Goal: Task Accomplishment & Management: Manage account settings

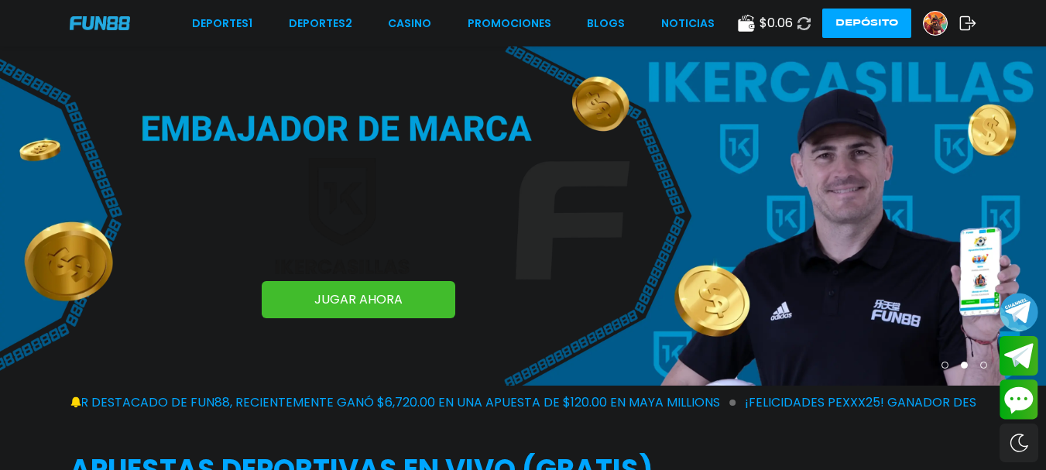
click at [965, 16] on use at bounding box center [968, 23] width 16 height 14
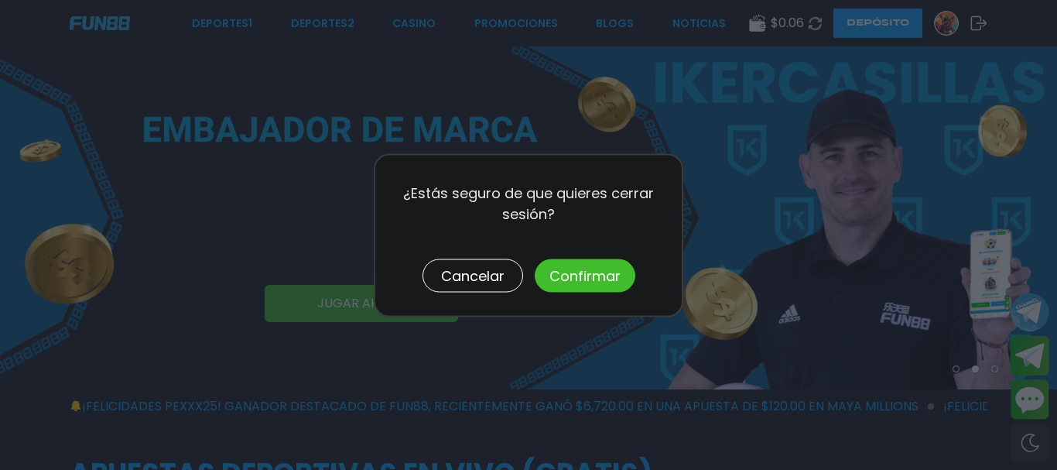
click at [546, 268] on button "Confirmar" at bounding box center [585, 275] width 101 height 33
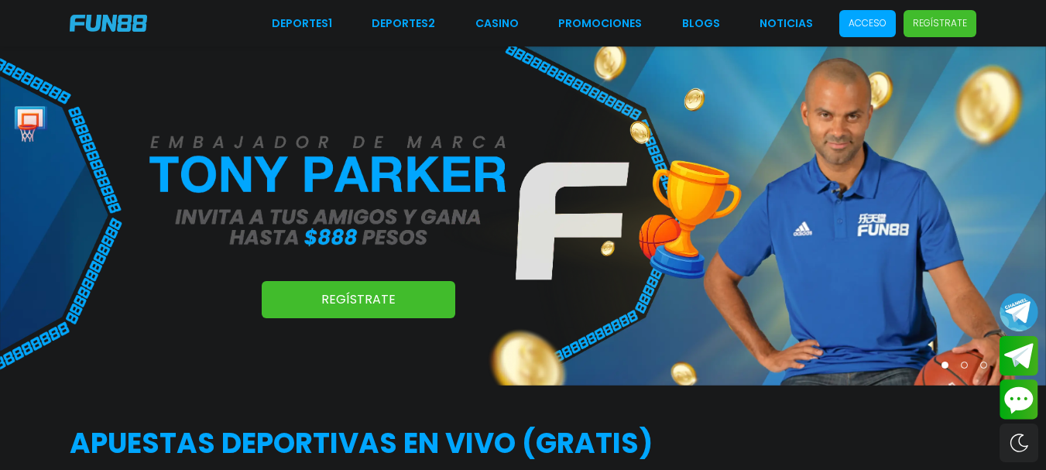
click at [873, 24] on p "Acceso" at bounding box center [867, 23] width 38 height 14
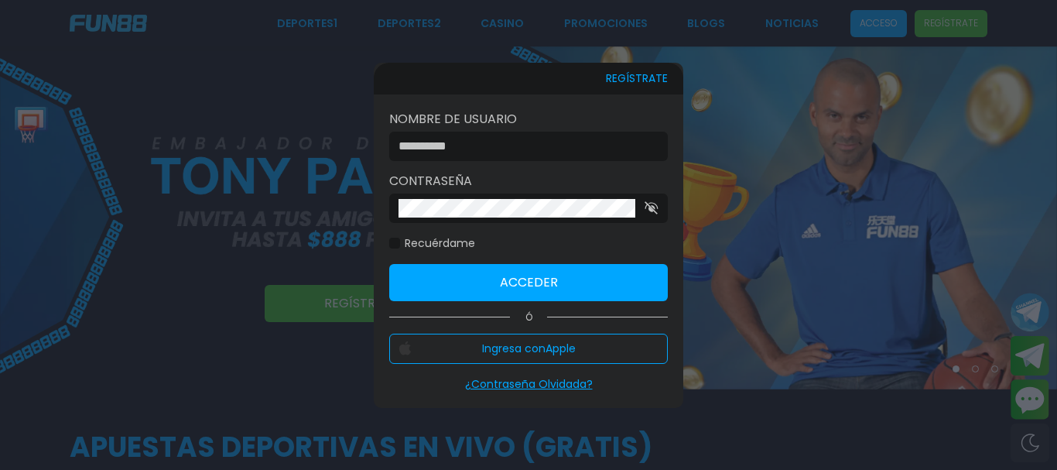
click at [533, 141] on input at bounding box center [524, 146] width 251 height 19
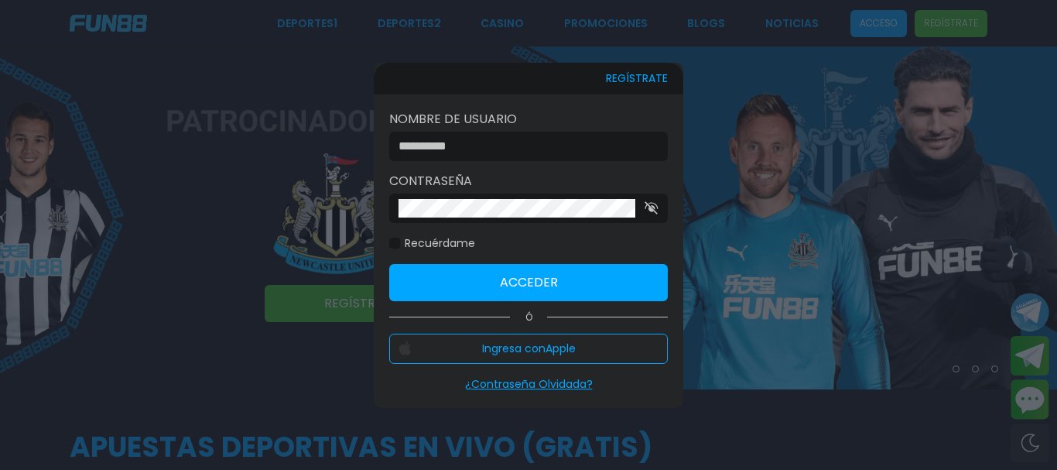
type input "********"
click at [563, 272] on button "Acceder" at bounding box center [528, 282] width 279 height 37
